Goal: Task Accomplishment & Management: Manage account settings

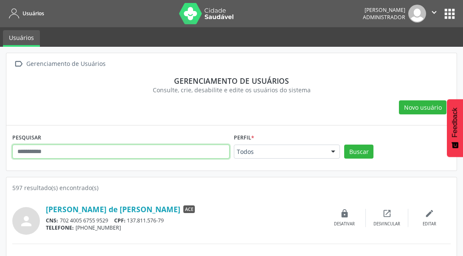
click at [91, 151] on input "text" at bounding box center [120, 151] width 217 height 14
type input "**********"
click at [345, 144] on button "Buscar" at bounding box center [359, 151] width 29 height 14
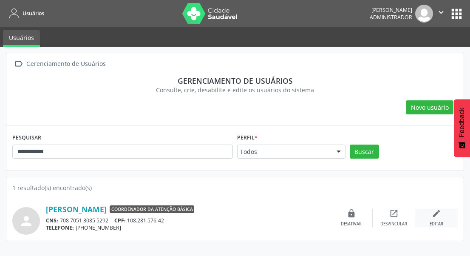
click at [429, 214] on div "edit Editar" at bounding box center [436, 218] width 42 height 18
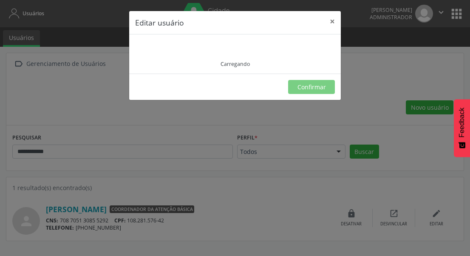
type input "**********"
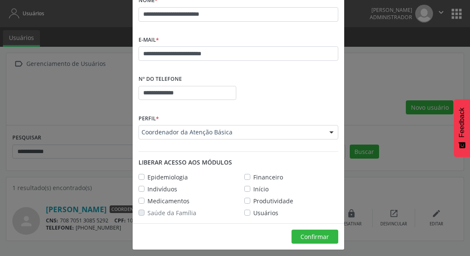
scroll to position [90, 0]
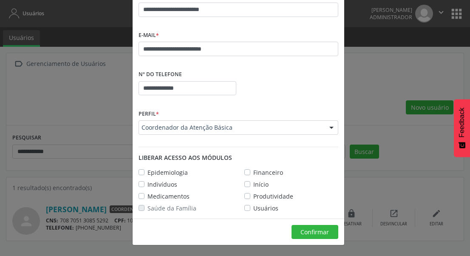
click at [253, 186] on label "Início" at bounding box center [260, 184] width 15 height 9
click at [247, 193] on div "Produtividade" at bounding box center [268, 196] width 49 height 9
click at [253, 198] on label "Produtividade" at bounding box center [273, 196] width 40 height 9
click at [310, 228] on span "Confirmar" at bounding box center [314, 232] width 28 height 8
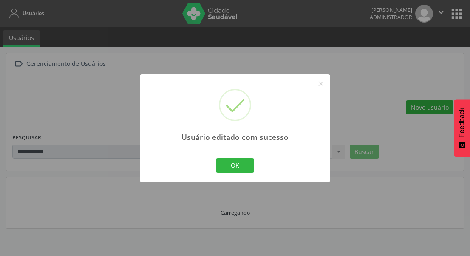
scroll to position [70, 0]
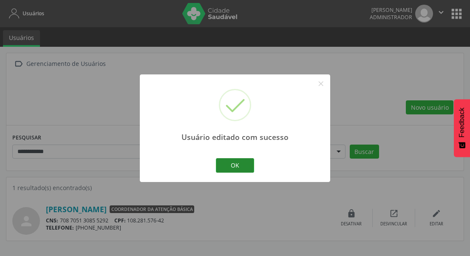
click at [230, 164] on button "OK" at bounding box center [235, 165] width 38 height 14
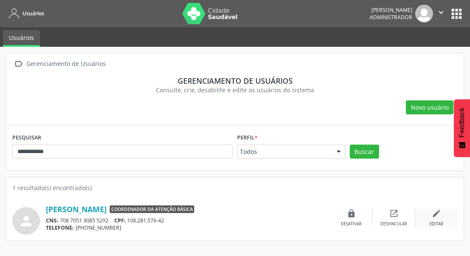
click at [430, 212] on div "edit Editar" at bounding box center [436, 218] width 42 height 18
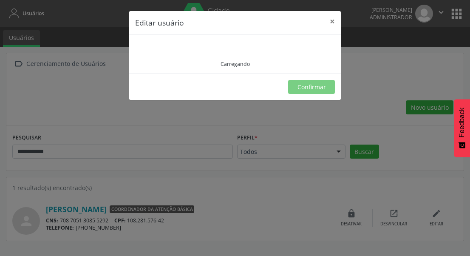
type input "**********"
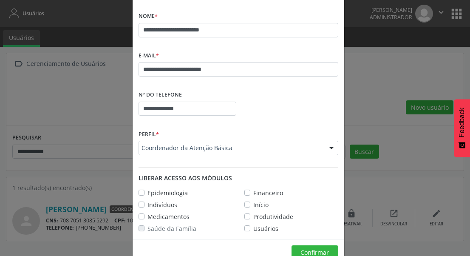
click at [253, 205] on label "Início" at bounding box center [260, 204] width 15 height 9
click at [253, 215] on label "Produtividade" at bounding box center [273, 216] width 40 height 9
click at [297, 247] on button "Confirmar" at bounding box center [314, 252] width 47 height 14
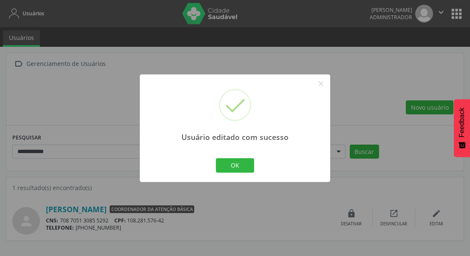
click at [291, 61] on div "Usuário editado com sucesso × OK Cancel" at bounding box center [235, 128] width 470 height 256
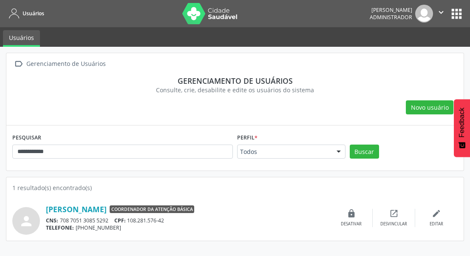
click at [195, 13] on img at bounding box center [209, 13] width 55 height 21
